Goal: Information Seeking & Learning: Learn about a topic

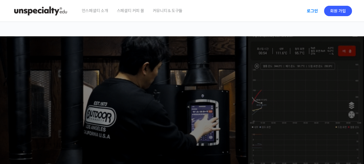
click at [313, 10] on link "로그인" at bounding box center [313, 10] width 18 height 13
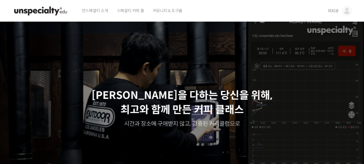
click at [332, 12] on span "지지큐" at bounding box center [333, 10] width 11 height 5
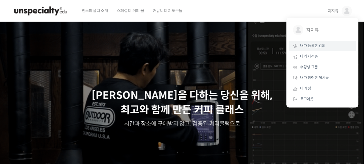
click at [310, 47] on span "내가 등록한 강의" at bounding box center [312, 45] width 25 height 5
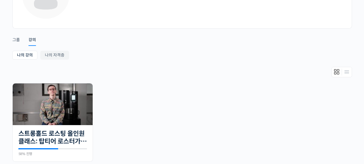
scroll to position [86, 0]
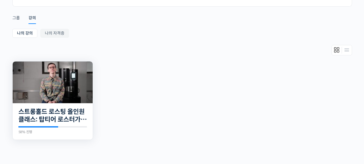
click at [53, 80] on img at bounding box center [53, 82] width 80 height 42
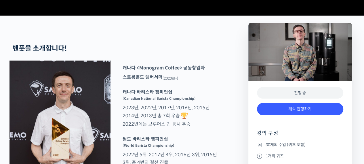
scroll to position [259, 0]
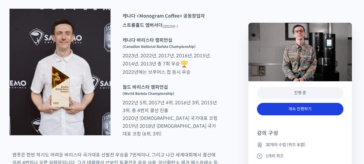
click at [300, 110] on link "계속 진행하기" at bounding box center [300, 109] width 86 height 12
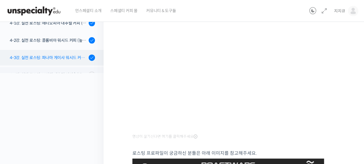
scroll to position [292, 0]
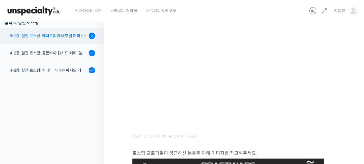
click at [65, 35] on div "4-1강. 실전 로스팅: 에티오피아 내추럴 커피 (당분이 많이 포함되어 있고 색이 고르지 않은 경우)" at bounding box center [48, 36] width 77 height 6
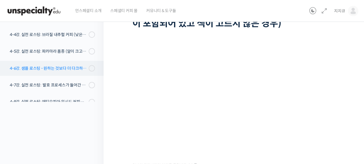
scroll to position [345, 0]
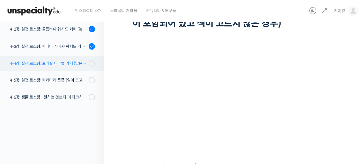
click at [65, 63] on div "4-4강. 실전 로스팅: 브라질 내추럴 커피 (낮은 고도에서 재배되어 당분과 밀도가 낮은 경우)" at bounding box center [48, 63] width 77 height 6
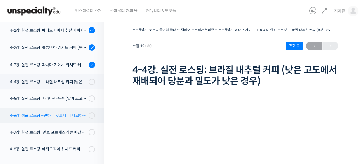
scroll to position [378, 0]
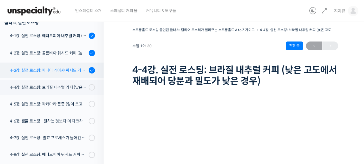
click at [54, 72] on div "4-3강. 실전 로스팅: 파나마 게이샤 워시드 커피 (플레이버 프로파일이 로스팅하기 까다로운 경우)" at bounding box center [48, 70] width 77 height 6
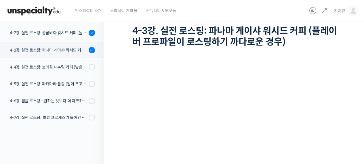
scroll to position [358, 0]
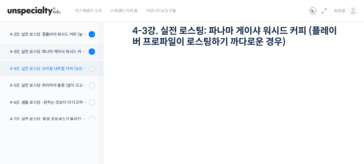
click at [52, 68] on div "4-4강. 실전 로스팅: 브라질 내추럴 커피 (낮은 고도에서 재배되어 당분과 밀도가 낮은 경우)" at bounding box center [48, 68] width 77 height 6
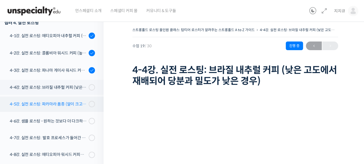
click at [50, 102] on div "4-5강. 실전 로스팅: 파카마라 품종 (알이 크고 산지에서 건조가 고르게 되기 힘든 경우)" at bounding box center [48, 104] width 77 height 6
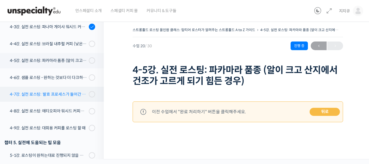
scroll to position [366, 0]
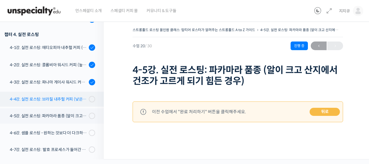
click at [56, 96] on div "4-4강. 실전 로스팅: 브라질 내추럴 커피 (낮은 고도에서 재배되어 당분과 밀도가 낮은 경우)" at bounding box center [48, 99] width 77 height 6
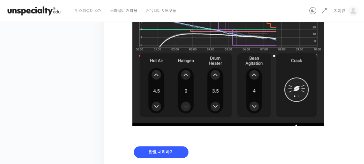
scroll to position [434, 0]
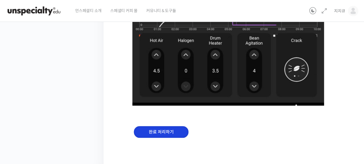
click at [156, 135] on input "완료 처리하기" at bounding box center [161, 132] width 55 height 12
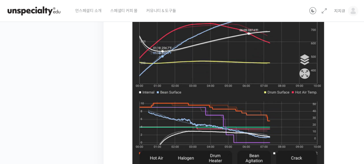
scroll to position [434, 0]
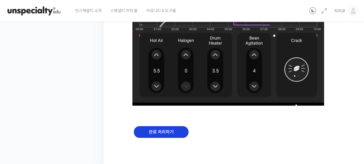
click at [169, 132] on input "완료 처리하기" at bounding box center [161, 132] width 55 height 12
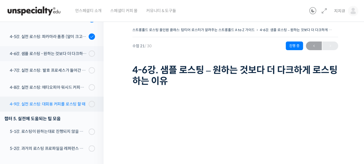
scroll to position [413, 0]
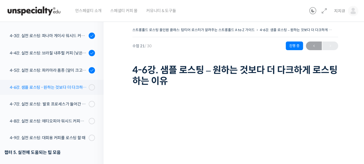
click at [67, 87] on div "4-6강. 샘플 로스팅 - 원하는 것보다 더 다크하게 로스팅 하는 이유" at bounding box center [48, 87] width 77 height 6
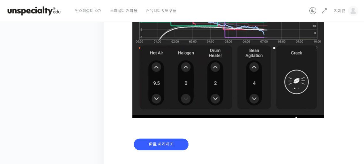
scroll to position [434, 0]
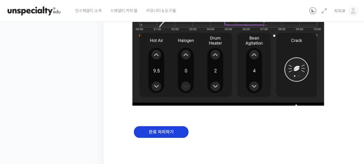
click at [148, 134] on input "완료 처리하기" at bounding box center [161, 132] width 55 height 12
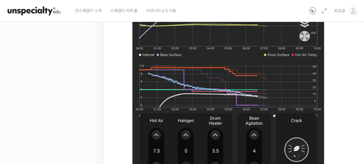
scroll to position [434, 0]
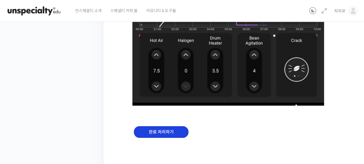
click at [157, 132] on input "완료 처리하기" at bounding box center [161, 132] width 55 height 12
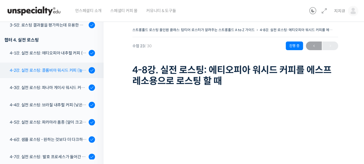
click at [55, 73] on div "4-2강. 실전 로스팅: 콜롬비아 워시드 커피 (높은 밀도와 수분율 때문에 1차 크랙에서 많은 수분을 방출하는 경우)" at bounding box center [48, 70] width 77 height 6
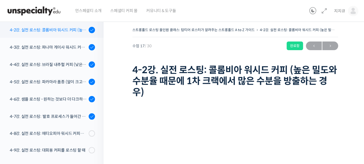
scroll to position [373, 0]
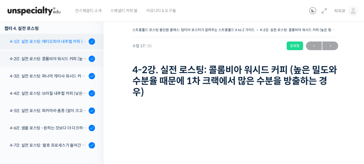
click at [42, 39] on div "4-1강. 실전 로스팅: 에티오피아 내추럴 커피 (당분이 많이 포함되어 있고 색이 고르지 않은 경우)" at bounding box center [48, 41] width 77 height 6
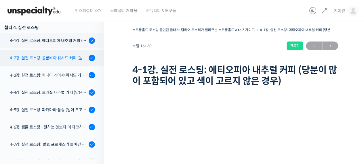
click at [31, 58] on div "4-2강. 실전 로스팅: 콜롬비아 워시드 커피 (높은 밀도와 수분율 때문에 1차 크랙에서 많은 수분을 방출하는 경우)" at bounding box center [48, 58] width 77 height 6
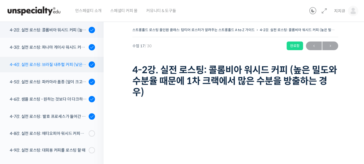
click at [49, 63] on div "4-4강. 실전 로스팅: 브라질 내추럴 커피 (낮은 고도에서 재배되어 당분과 밀도가 낮은 경우)" at bounding box center [48, 64] width 77 height 6
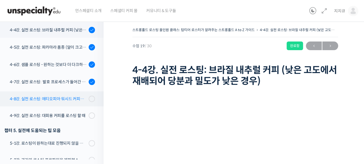
click at [63, 98] on div "4-8강. 실전 로스팅: 에티오피아 워시드 커피를 에스프레소용으로 로스팅 할 때" at bounding box center [48, 99] width 77 height 6
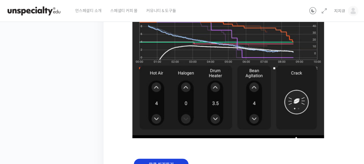
scroll to position [434, 0]
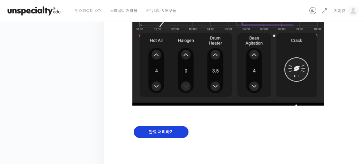
click at [166, 132] on input "완료 처리하기" at bounding box center [161, 132] width 55 height 12
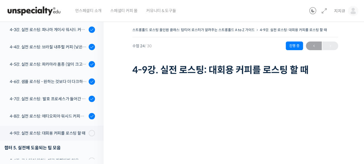
scroll to position [465, 0]
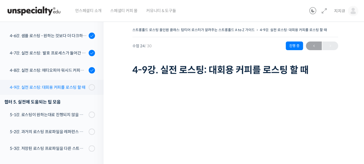
click at [63, 90] on div "4-9강. 실전 로스팅: 대회용 커피를 로스팅 할 때" at bounding box center [48, 87] width 77 height 6
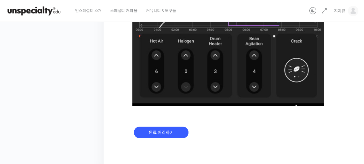
scroll to position [423, 0]
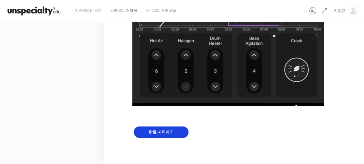
click at [159, 130] on input "완료 처리하기" at bounding box center [161, 132] width 55 height 12
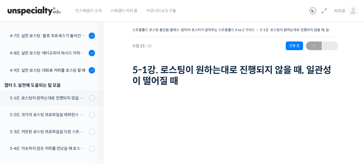
scroll to position [511, 0]
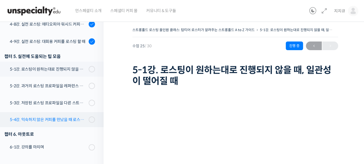
click at [69, 119] on div "5-4강. 익숙하지 않은 커피를 만났을 때 로스팅 전략 세우는 방법" at bounding box center [48, 119] width 77 height 6
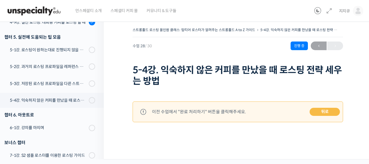
scroll to position [491, 0]
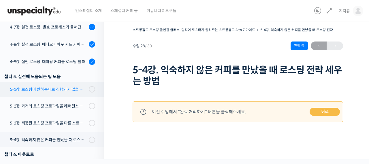
click at [60, 85] on link "5-1강. 로스팅이 원하는대로 진행되지 않을 때, 일관성이 떨어질 때" at bounding box center [50, 89] width 107 height 15
